Goal: Transaction & Acquisition: Obtain resource

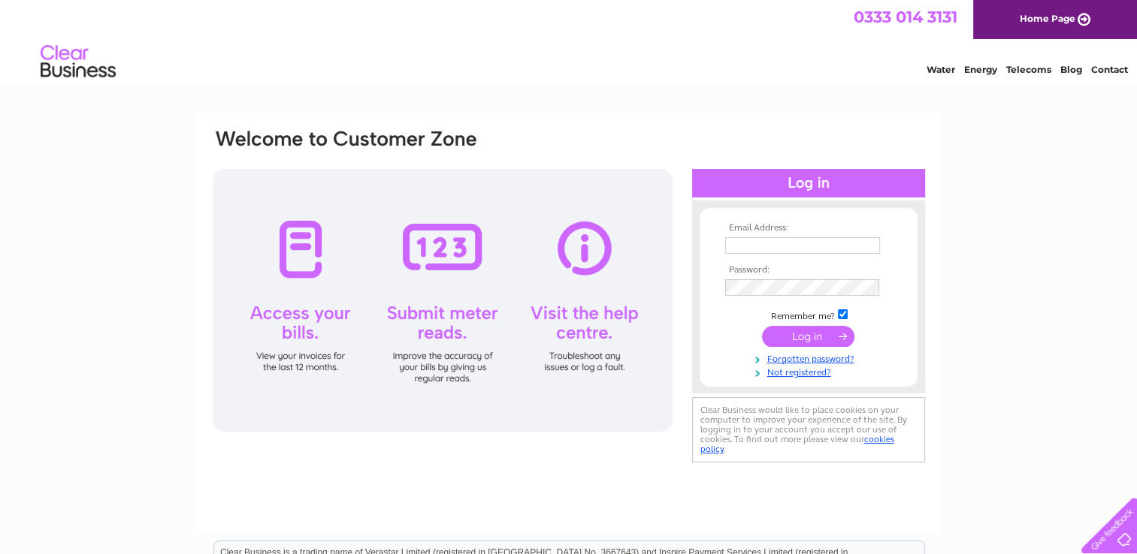
click at [794, 243] on input "text" at bounding box center [802, 245] width 155 height 17
type input "julesdd3@gmail.com"
click at [779, 335] on input "submit" at bounding box center [808, 337] width 92 height 21
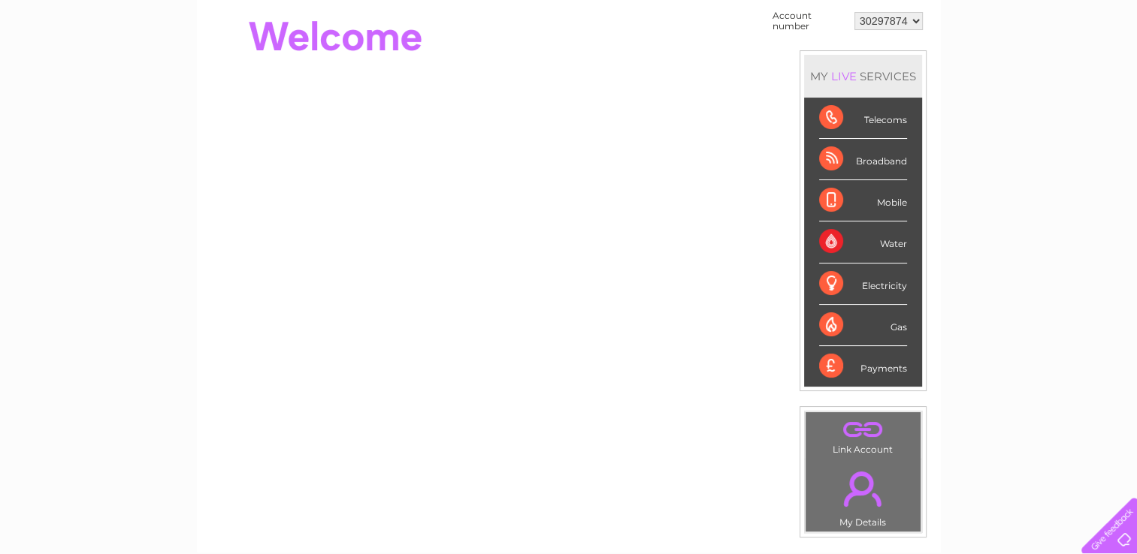
scroll to position [75, 0]
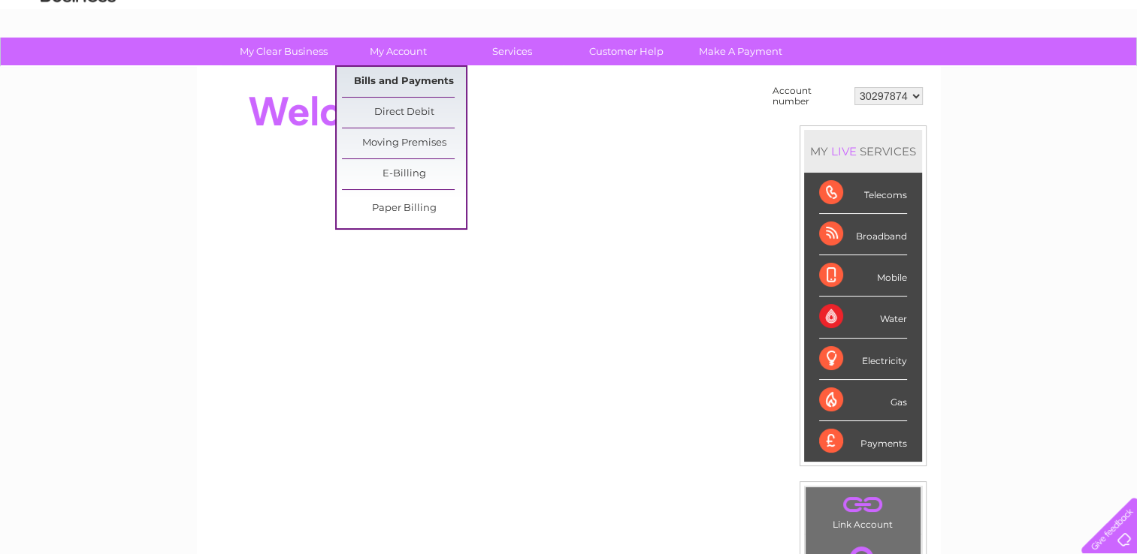
click at [394, 81] on link "Bills and Payments" at bounding box center [404, 82] width 124 height 30
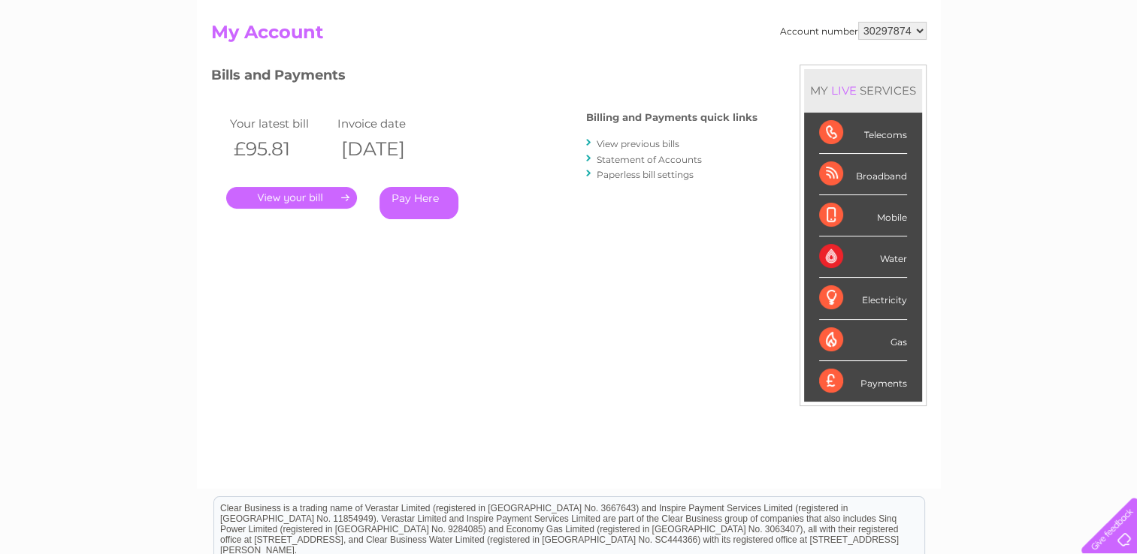
scroll to position [225, 0]
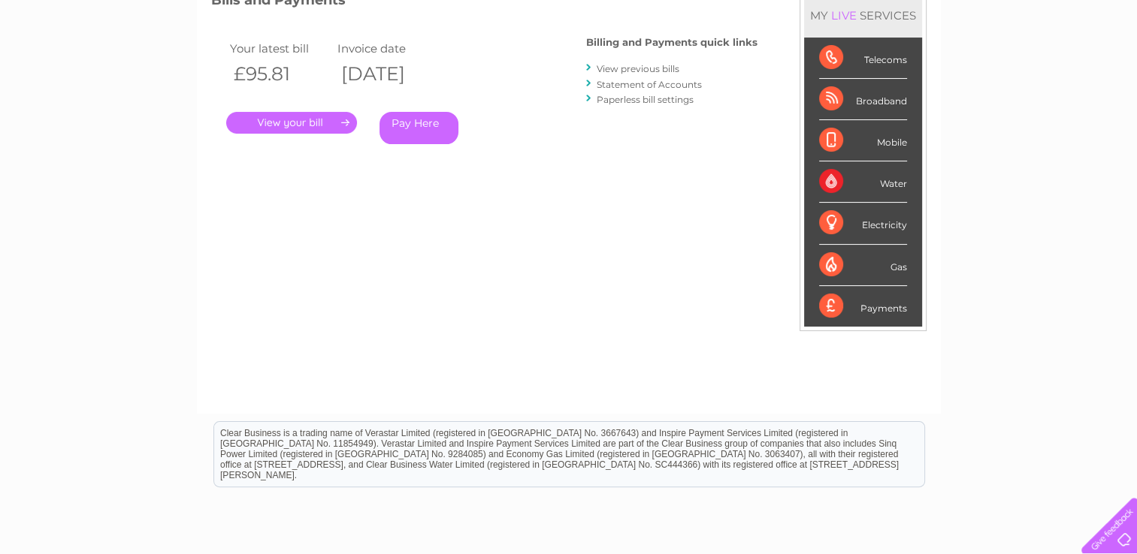
click at [633, 67] on link "View previous bills" at bounding box center [638, 68] width 83 height 11
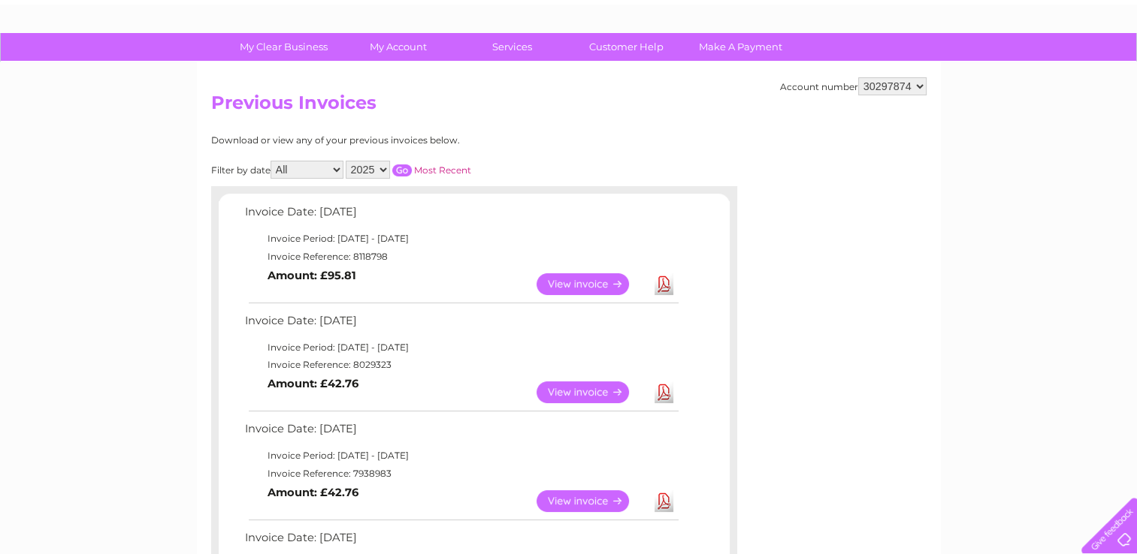
scroll to position [150, 0]
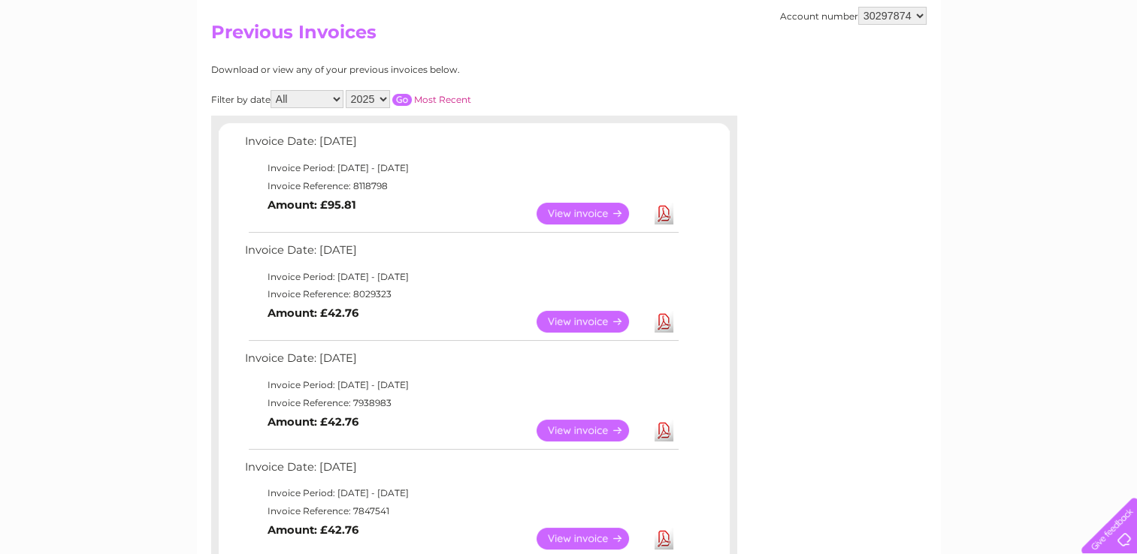
click at [598, 218] on link "View" at bounding box center [591, 214] width 110 height 22
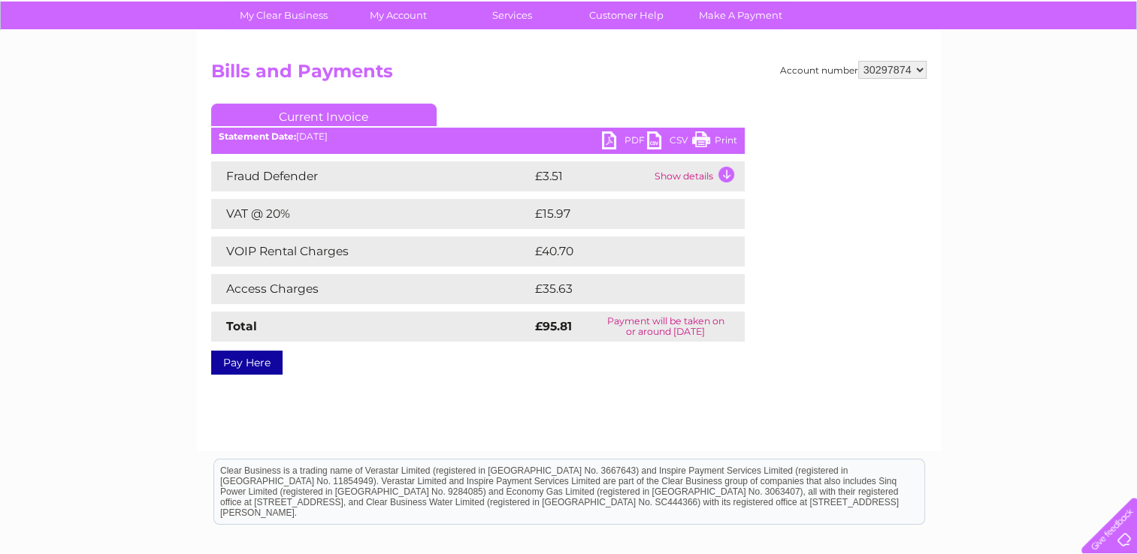
scroll to position [150, 0]
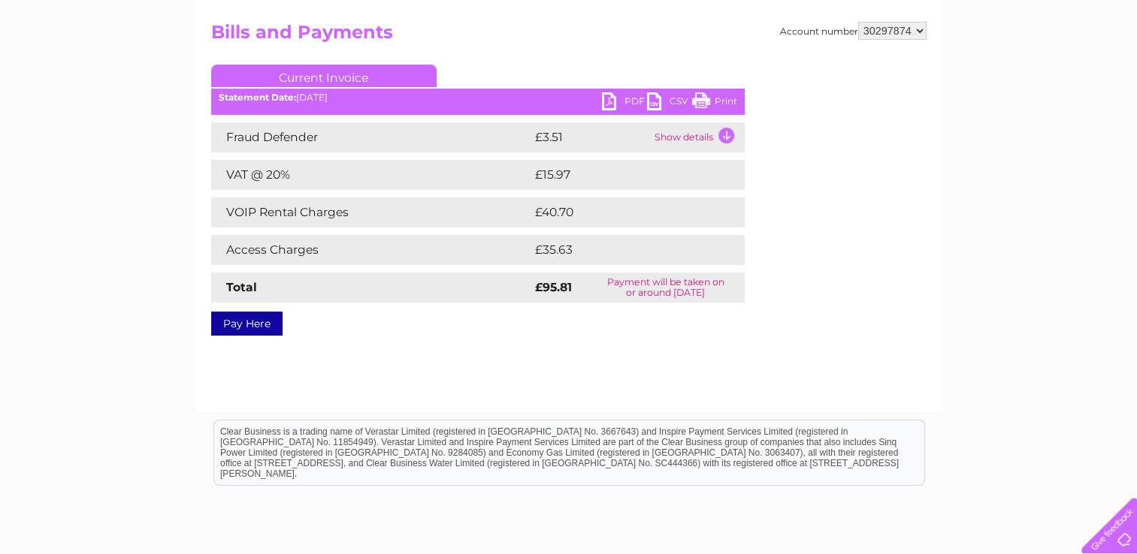
click at [604, 105] on link "PDF" at bounding box center [624, 103] width 45 height 22
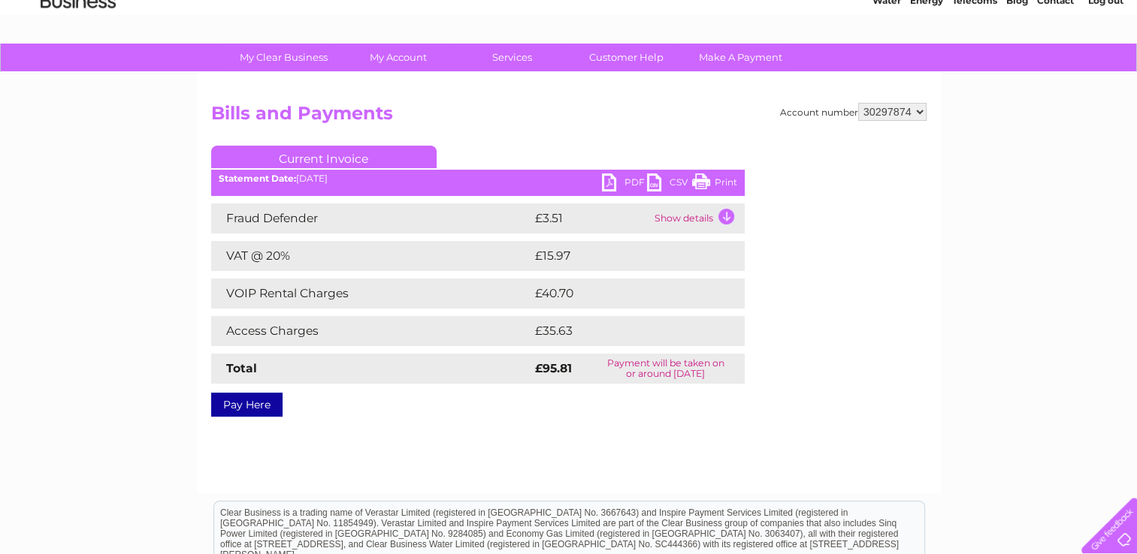
scroll to position [0, 0]
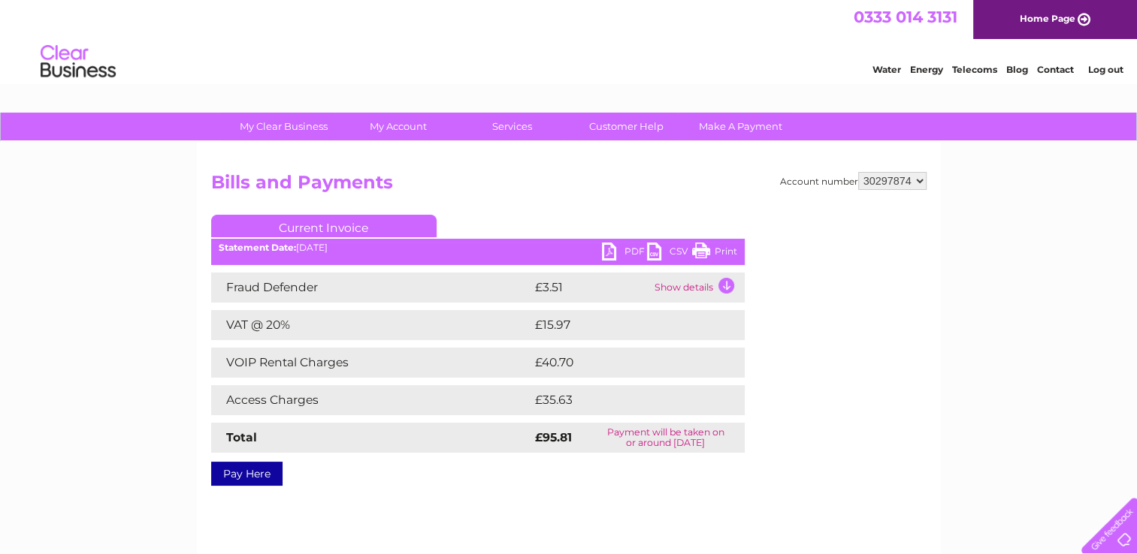
click at [1034, 15] on link "Home Page" at bounding box center [1055, 19] width 164 height 39
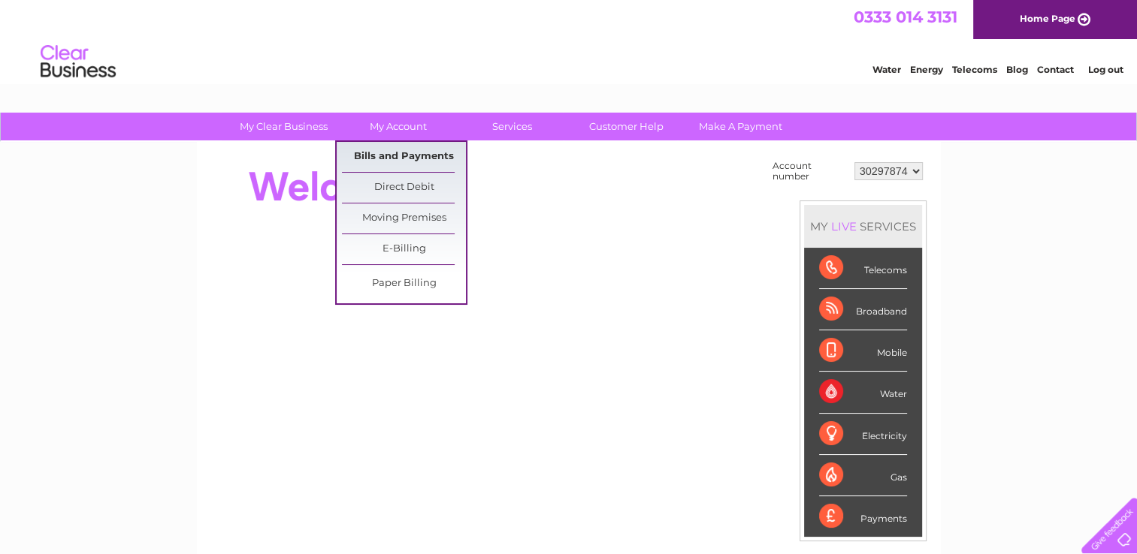
click at [419, 160] on link "Bills and Payments" at bounding box center [404, 157] width 124 height 30
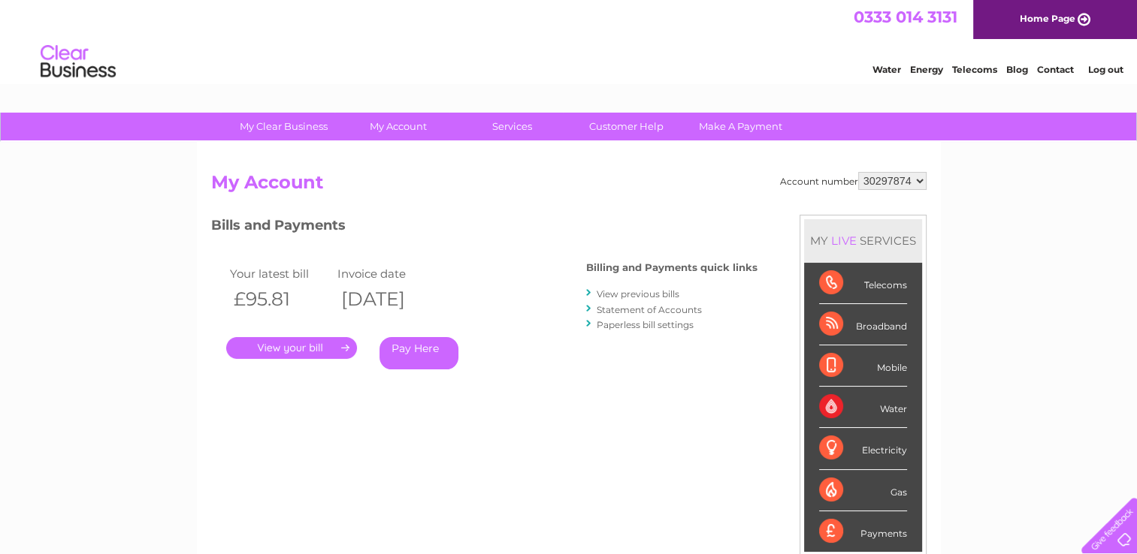
click at [640, 295] on link "View previous bills" at bounding box center [638, 294] width 83 height 11
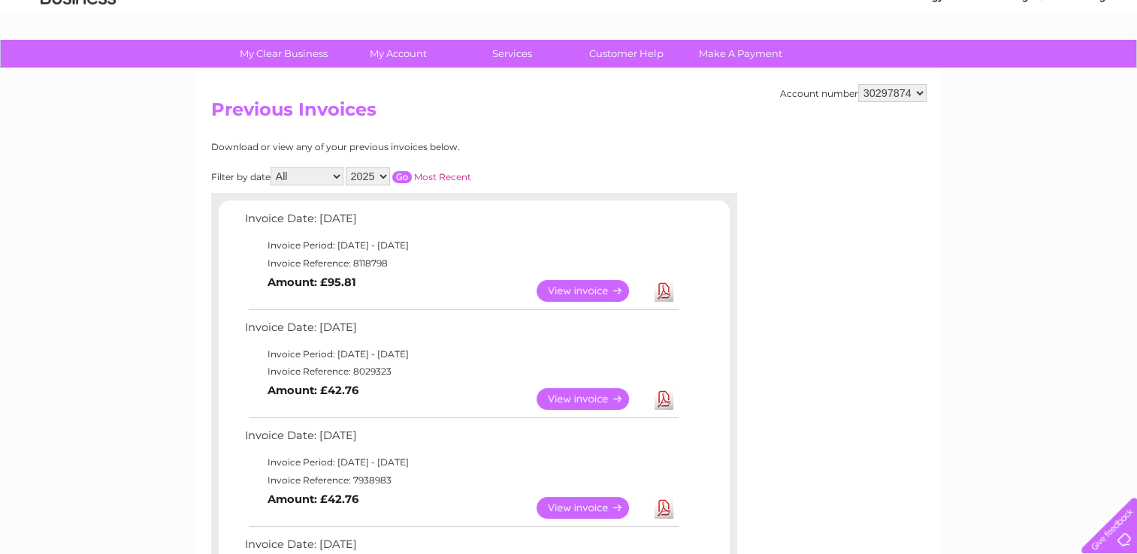
scroll to position [150, 0]
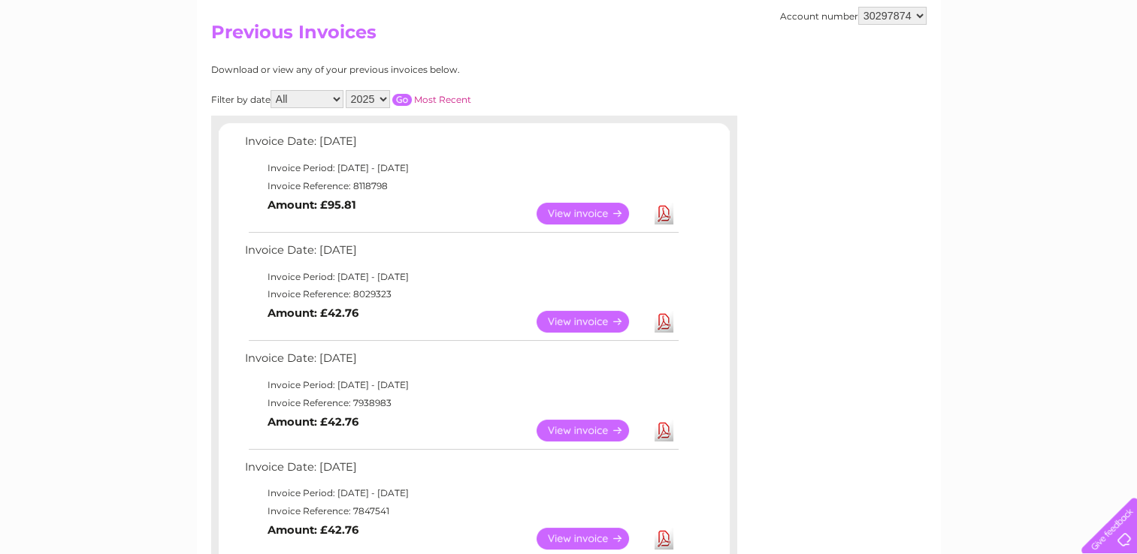
click at [579, 323] on link "View" at bounding box center [591, 322] width 110 height 22
